Goal: Navigation & Orientation: Find specific page/section

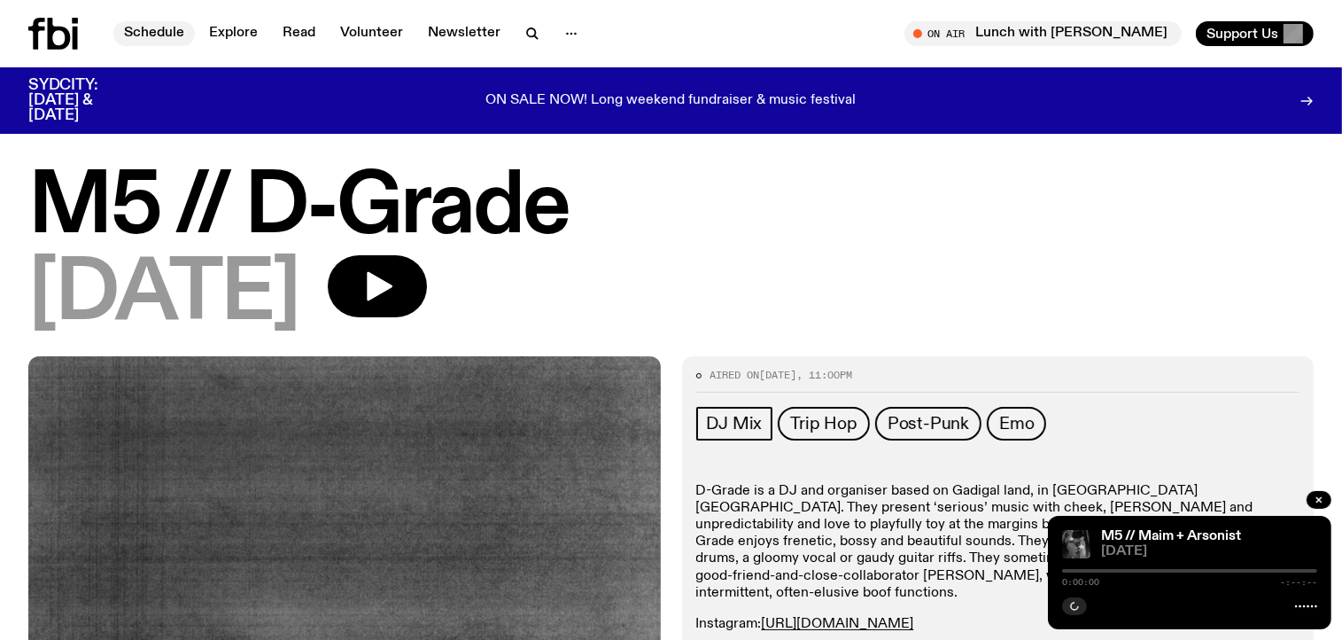
drag, startPoint x: 0, startPoint y: 0, endPoint x: 164, endPoint y: 41, distance: 168.9
click at [164, 41] on link "Schedule" at bounding box center [154, 33] width 82 height 25
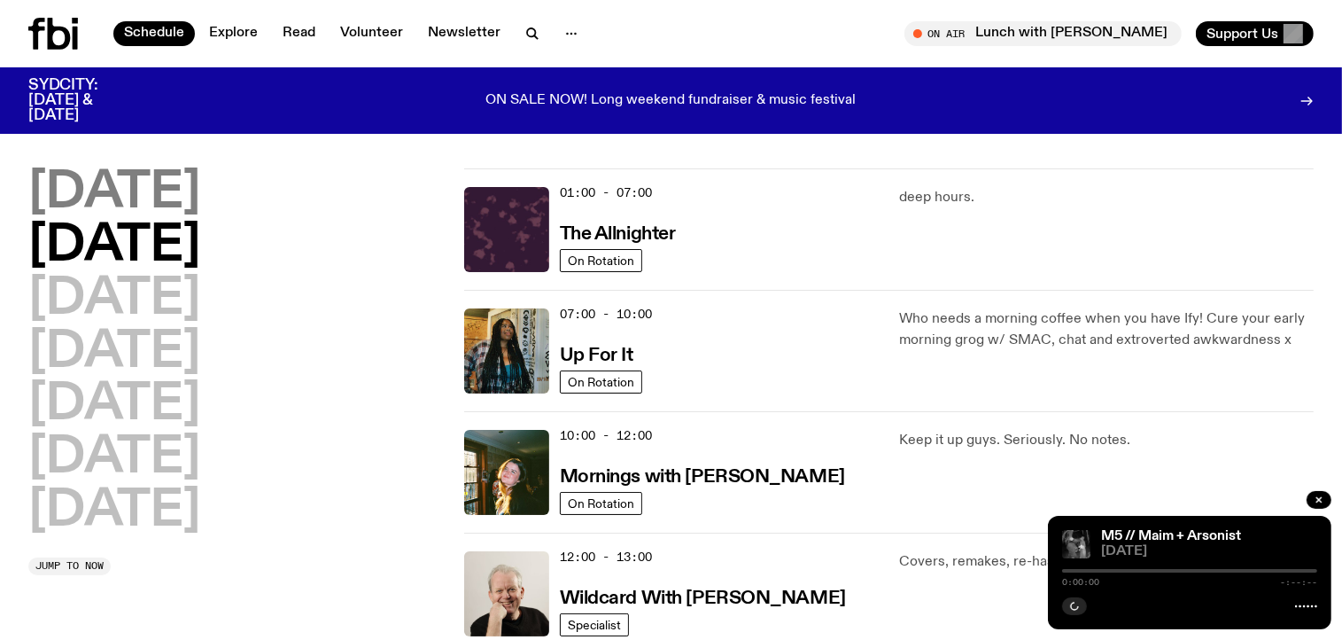
click at [161, 187] on h2 "[DATE]" at bounding box center [114, 193] width 172 height 50
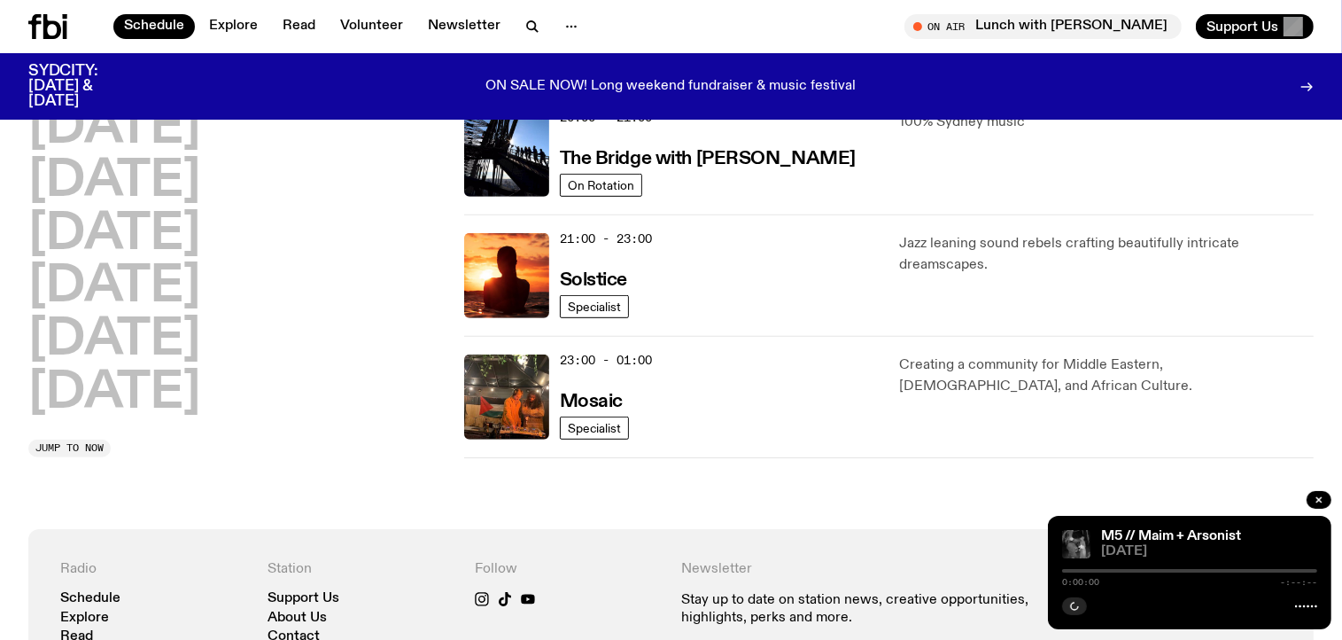
scroll to position [913, 0]
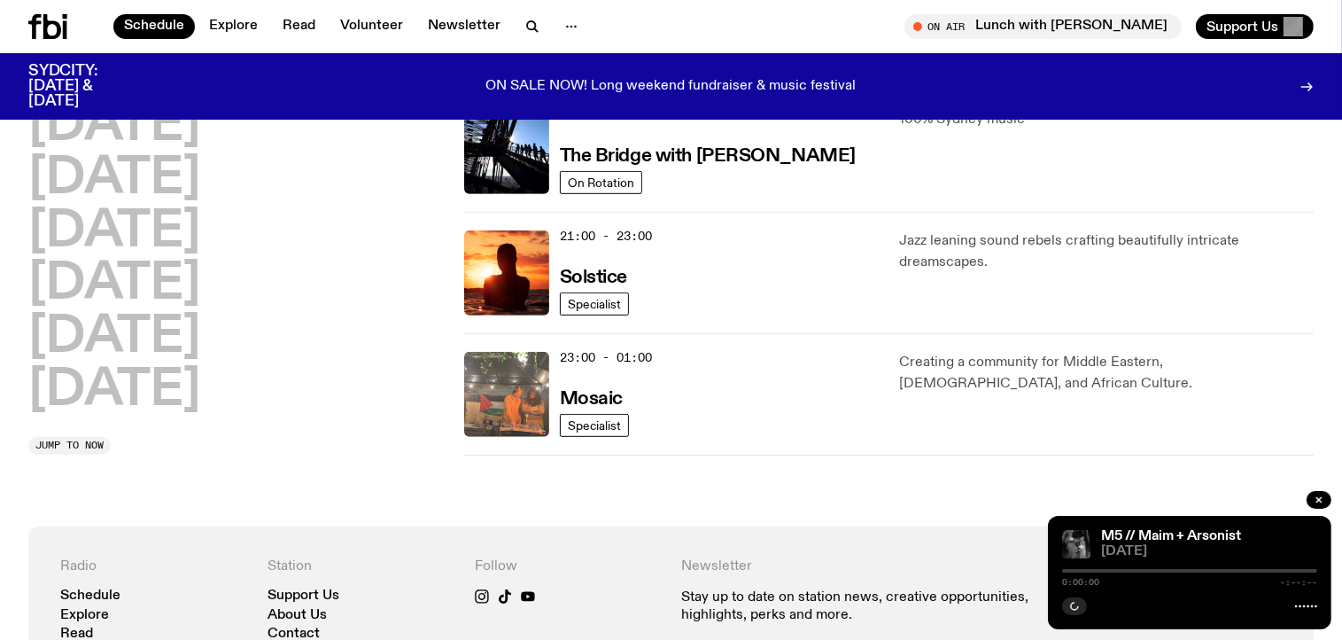
click at [512, 393] on img at bounding box center [506, 394] width 85 height 85
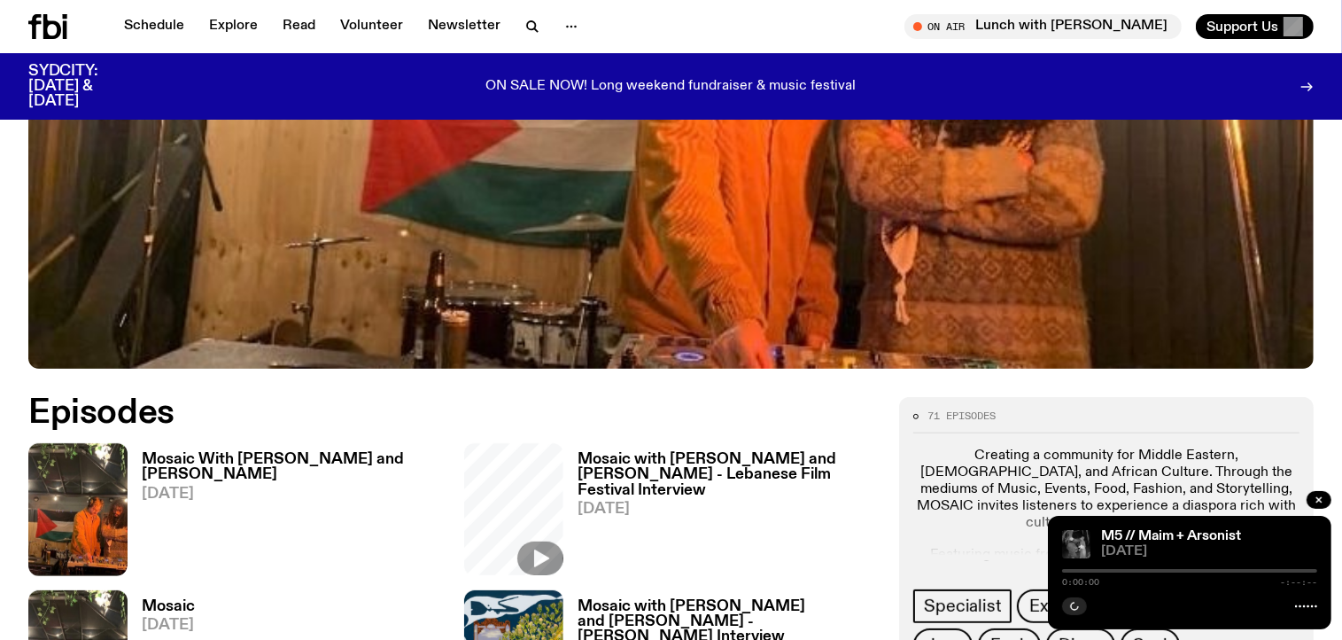
scroll to position [867, 0]
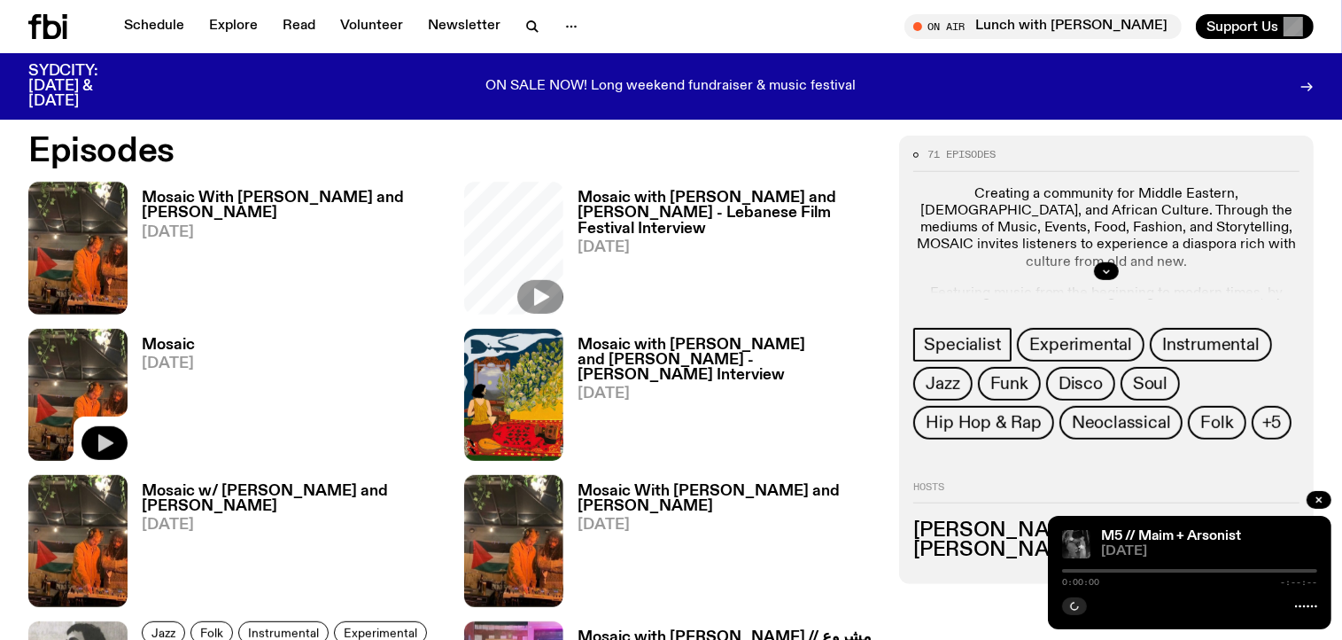
click at [118, 440] on button "button" at bounding box center [105, 443] width 46 height 34
click at [1074, 599] on button "button" at bounding box center [1074, 606] width 25 height 18
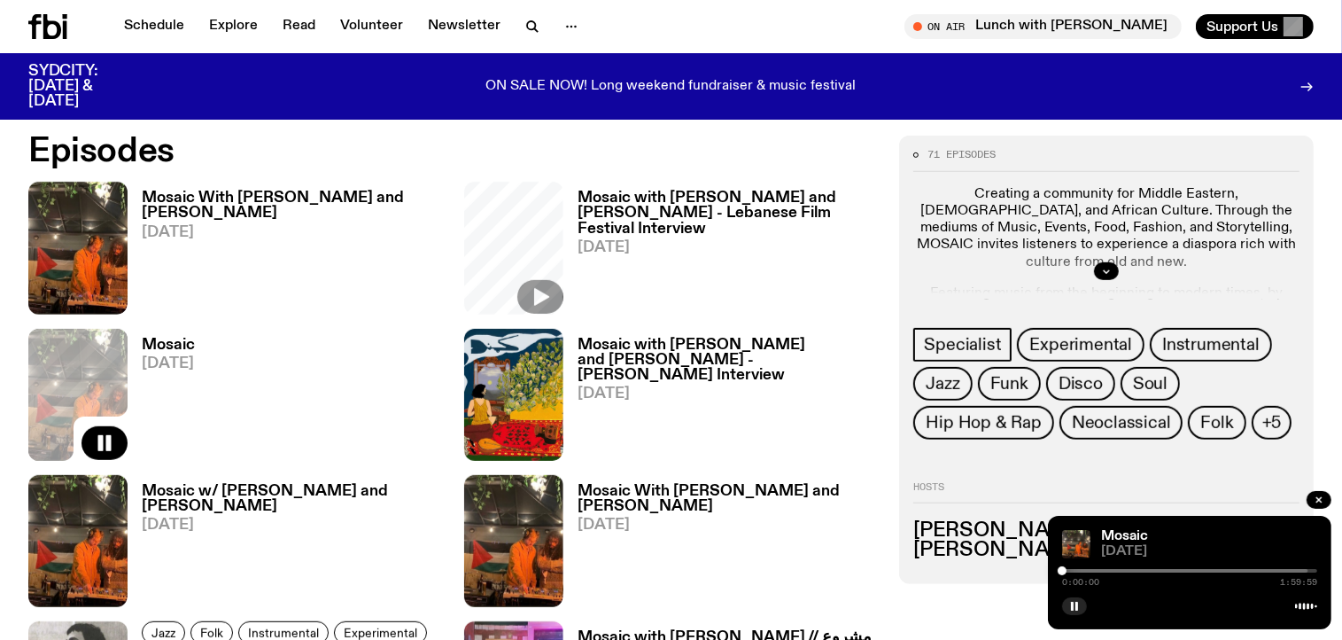
drag, startPoint x: 1300, startPoint y: 568, endPoint x: 927, endPoint y: 567, distance: 373.0
click at [927, 567] on div "Schedule Explore Read Volunteer Newsletter About Us Contact Champions of emergi…" at bounding box center [671, 630] width 1342 height 2994
click at [1283, 429] on div "Specialist Experimental Instrumental Jazz Funk Disco Soul Hip Hop & Rap Neoclas…" at bounding box center [1106, 386] width 386 height 117
click at [1267, 413] on span "+5" at bounding box center [1271, 422] width 19 height 19
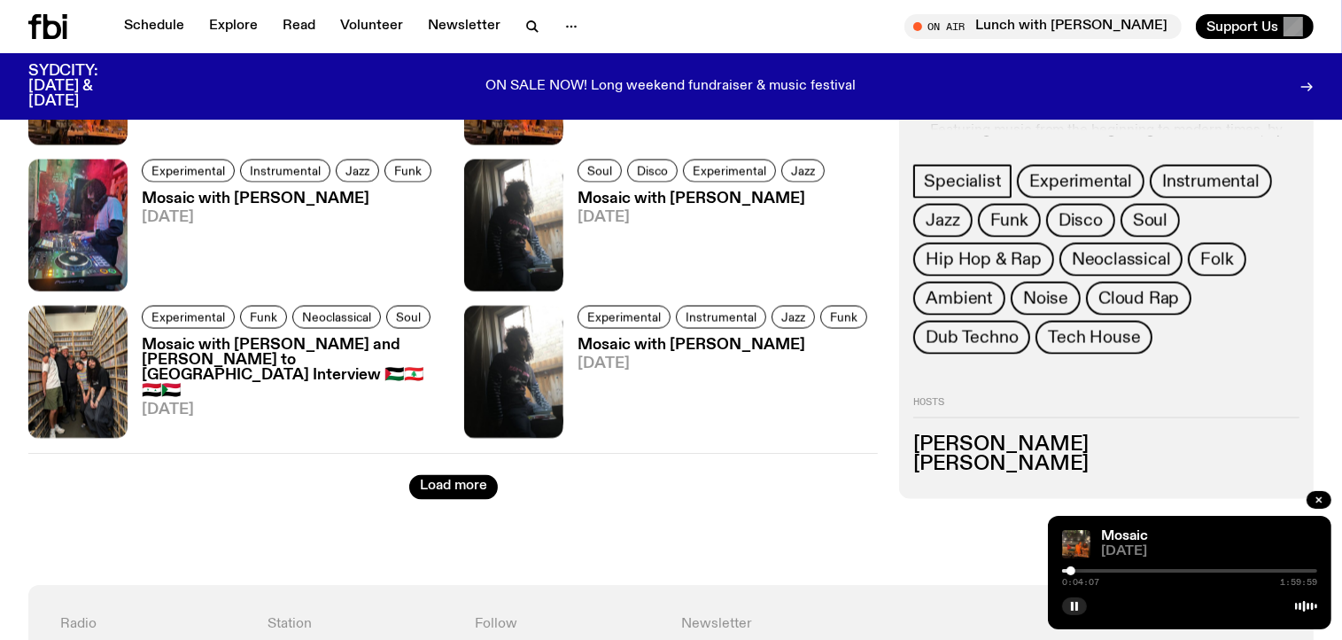
scroll to position [2777, 0]
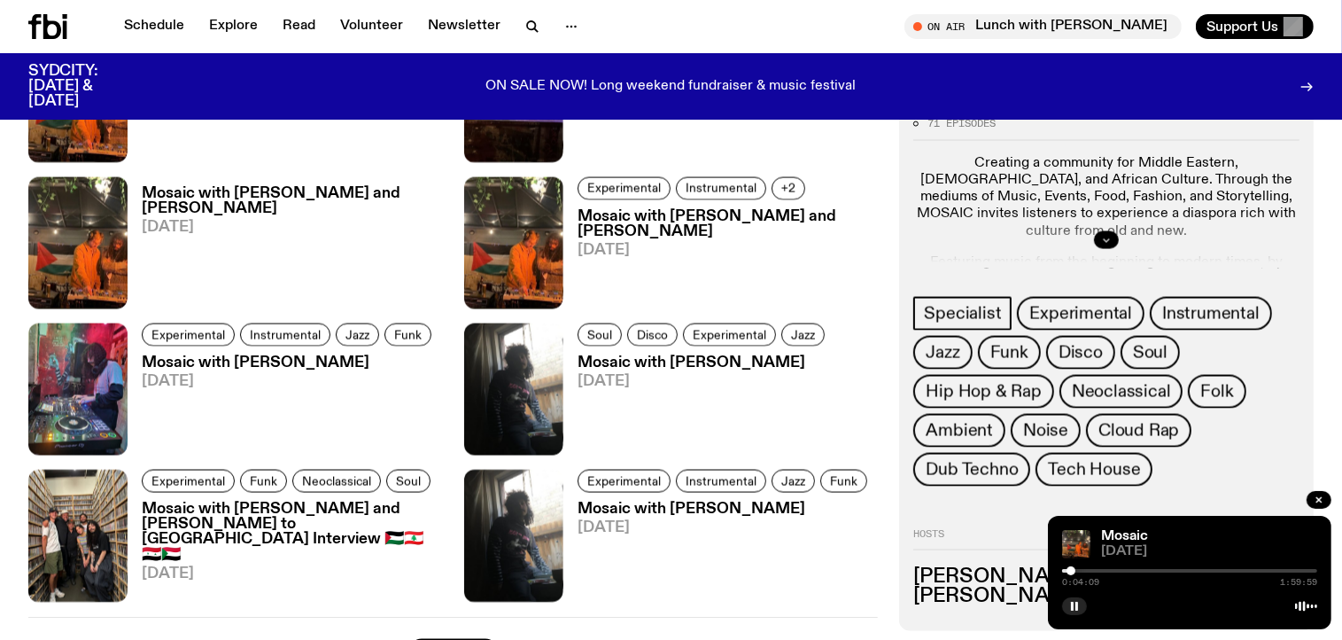
click at [1099, 242] on button "button" at bounding box center [1106, 240] width 25 height 18
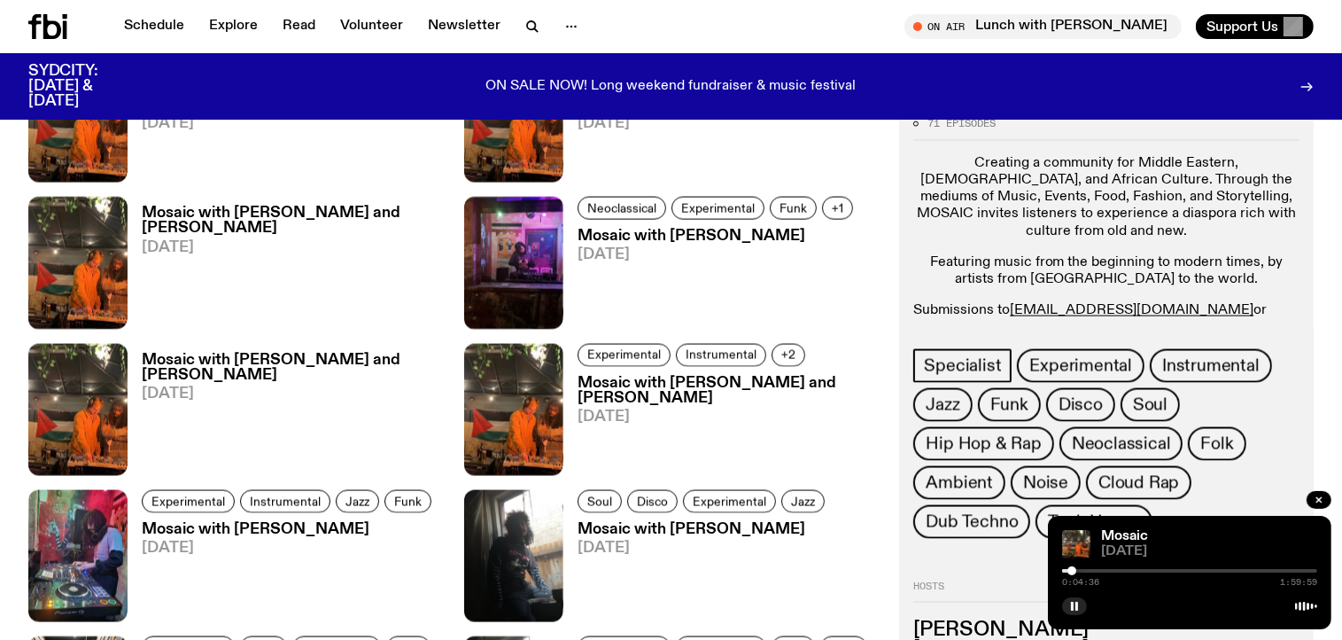
scroll to position [2573, 0]
